Goal: Task Accomplishment & Management: Manage account settings

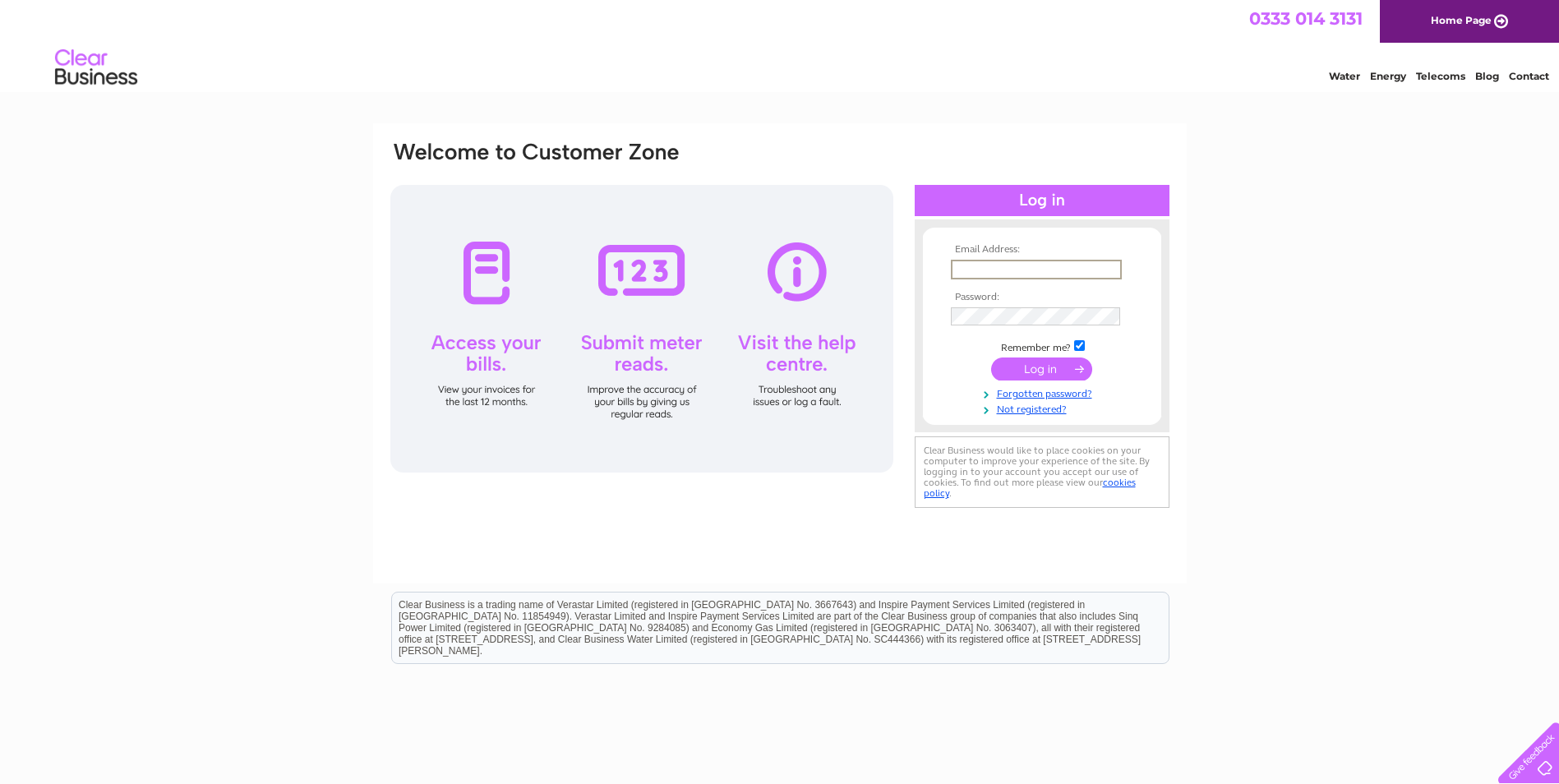
click at [989, 274] on input "text" at bounding box center [1036, 269] width 171 height 19
paste input "[EMAIL_ADDRESS][DOMAIN_NAME]"
type input "[EMAIL_ADDRESS][DOMAIN_NAME]"
click at [1046, 362] on input "submit" at bounding box center [1041, 367] width 101 height 23
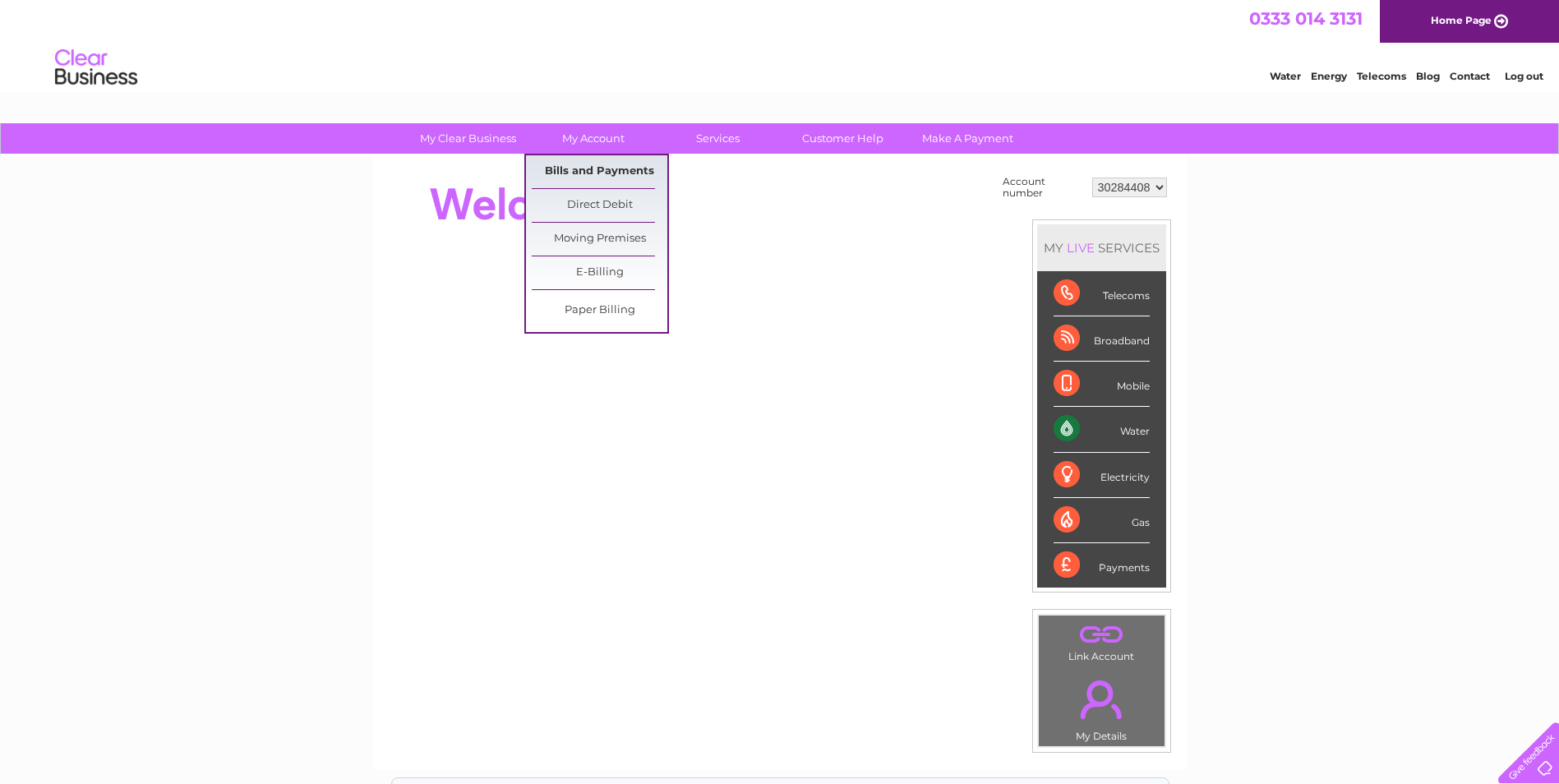
click at [594, 169] on link "Bills and Payments" at bounding box center [599, 172] width 136 height 33
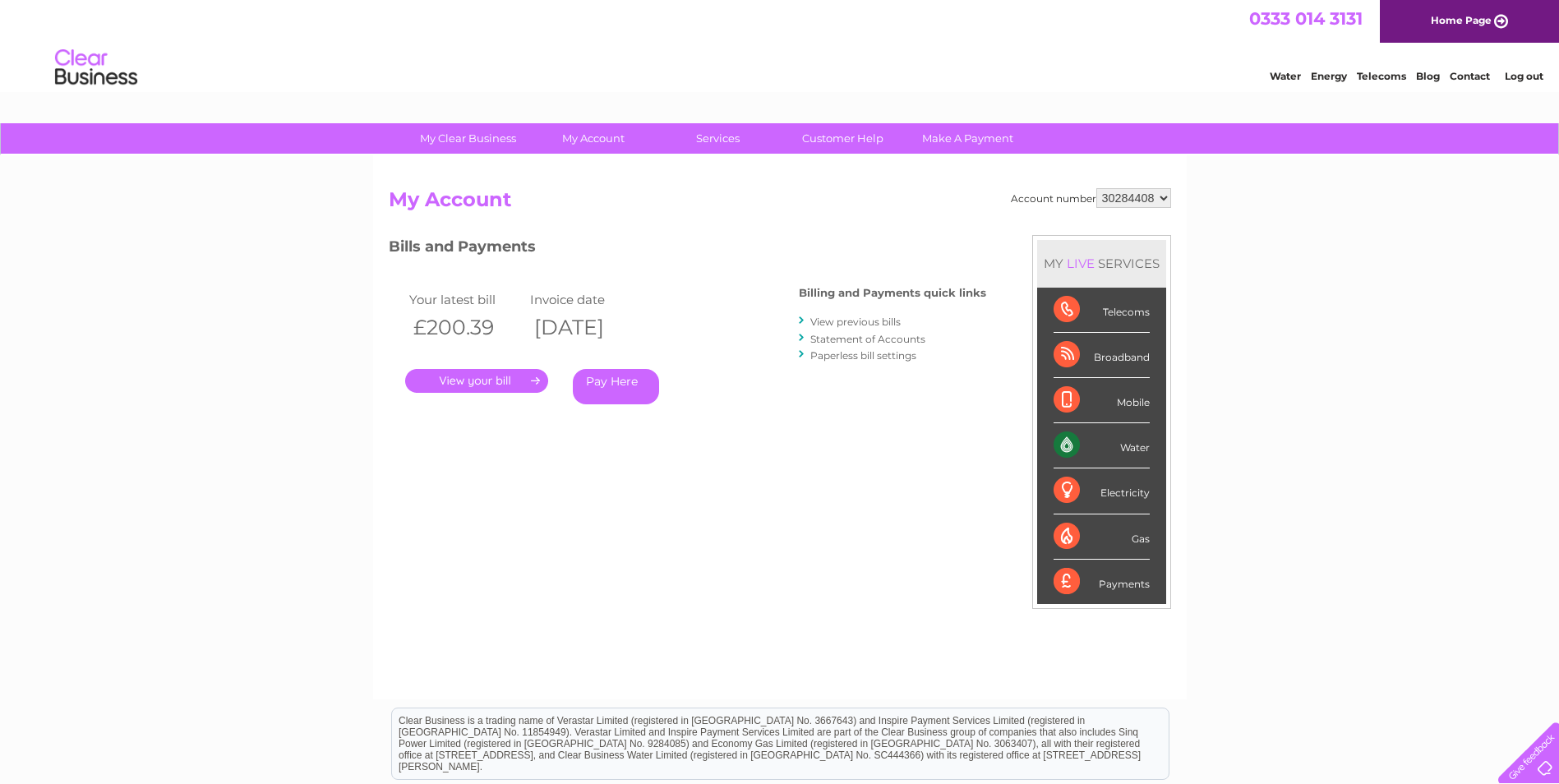
click at [508, 380] on link "." at bounding box center [476, 381] width 143 height 24
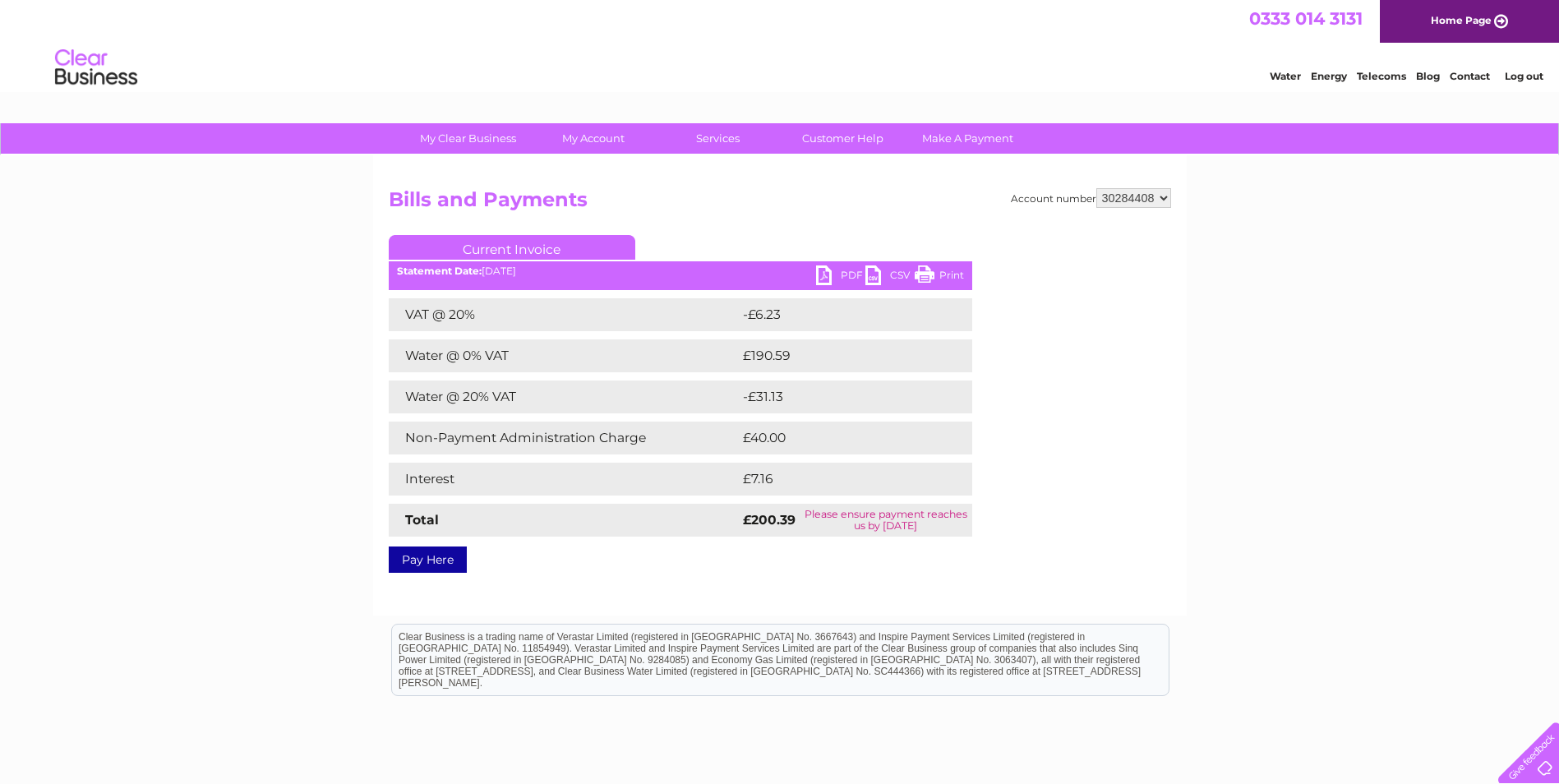
click at [831, 272] on link "PDF" at bounding box center [841, 277] width 49 height 24
